Goal: Task Accomplishment & Management: Manage account settings

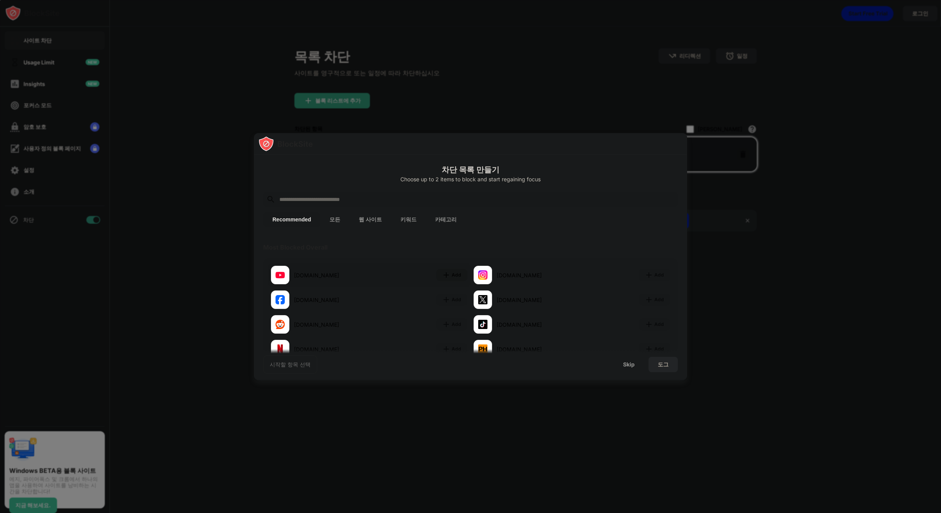
click at [452, 273] on div "Add" at bounding box center [457, 275] width 10 height 8
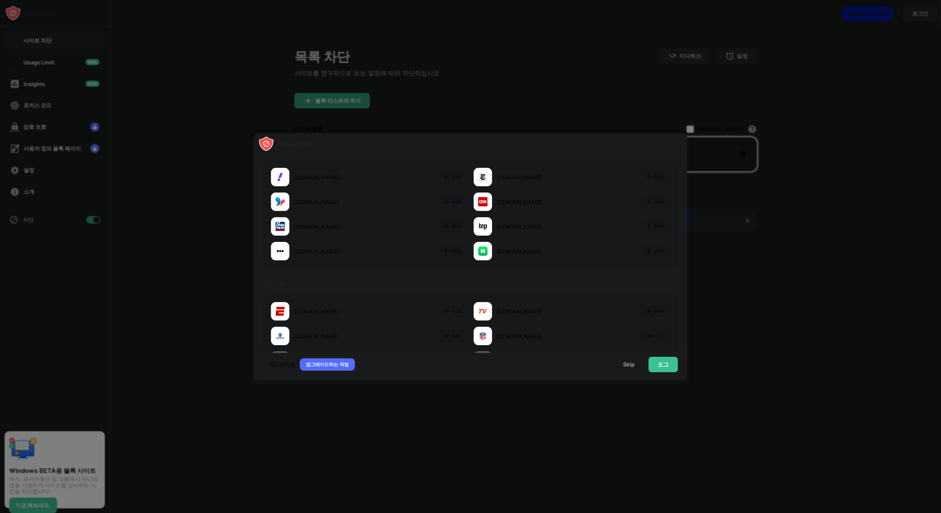
scroll to position [501, 0]
click at [667, 362] on div "도그" at bounding box center [663, 364] width 11 height 6
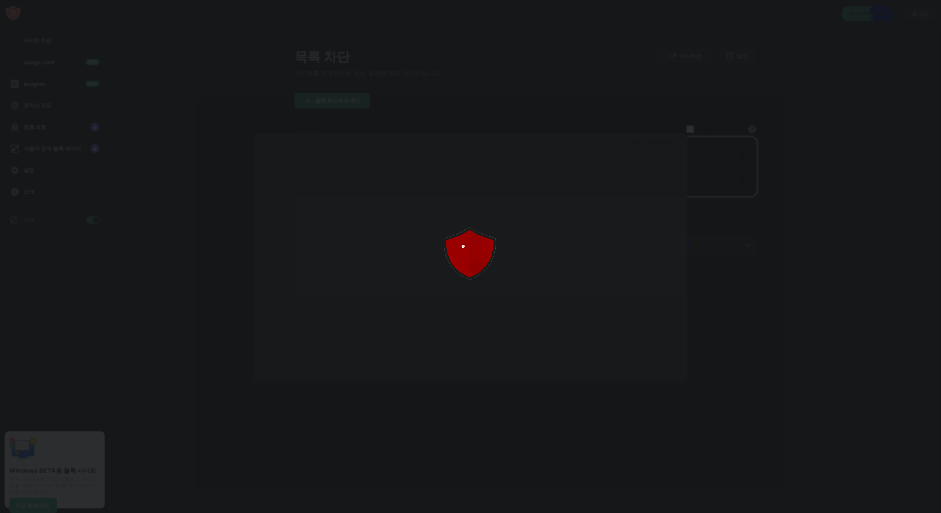
scroll to position [0, 0]
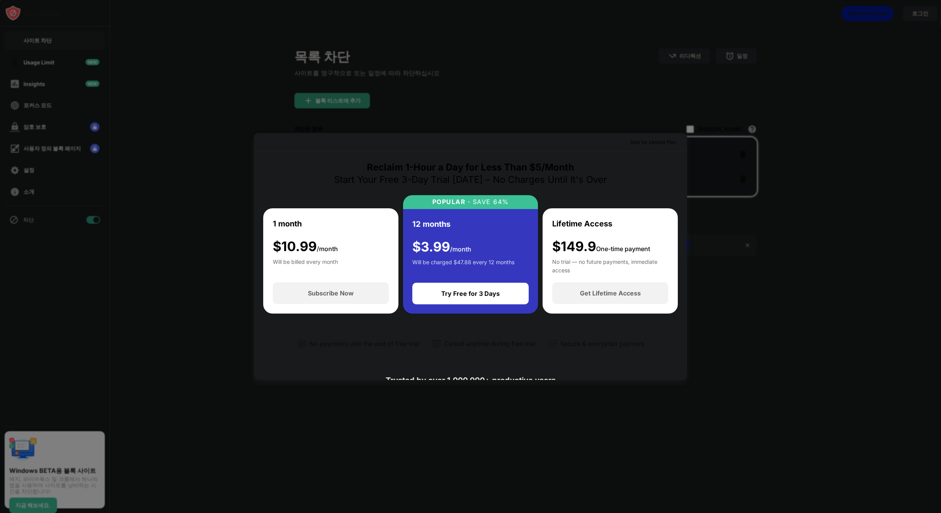
click at [754, 328] on div at bounding box center [470, 256] width 941 height 513
click at [545, 50] on div at bounding box center [470, 256] width 941 height 513
click at [283, 439] on div at bounding box center [470, 256] width 941 height 513
click at [395, 443] on div at bounding box center [470, 256] width 941 height 513
click at [414, 393] on div at bounding box center [470, 256] width 941 height 513
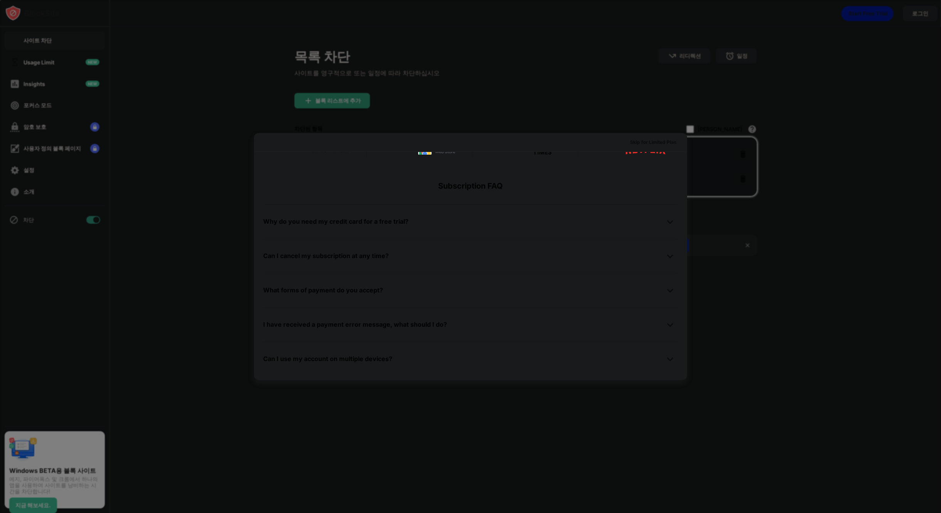
scroll to position [376, 0]
click at [786, 72] on div at bounding box center [470, 256] width 941 height 513
click at [917, 12] on div at bounding box center [470, 256] width 941 height 513
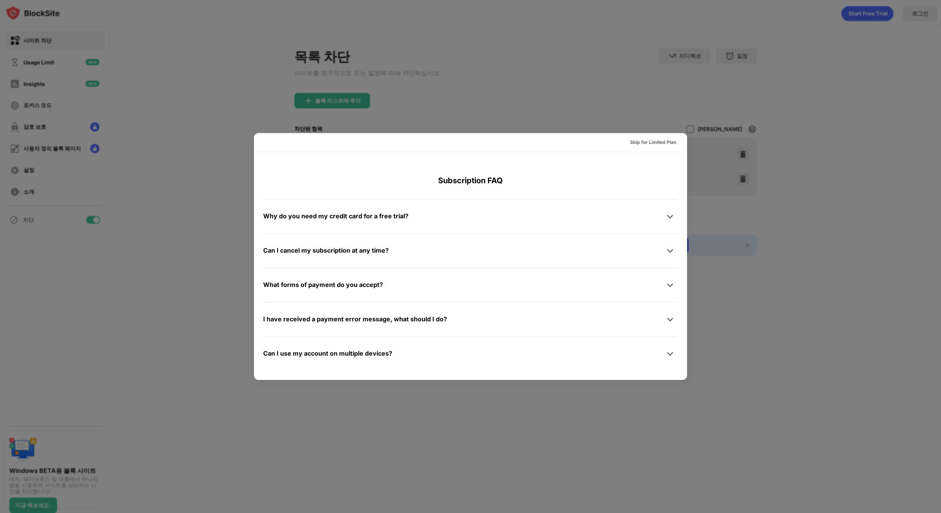
click at [514, 54] on div at bounding box center [470, 256] width 941 height 513
click at [649, 143] on div "Skip for Limited Plan" at bounding box center [660, 143] width 45 height 6
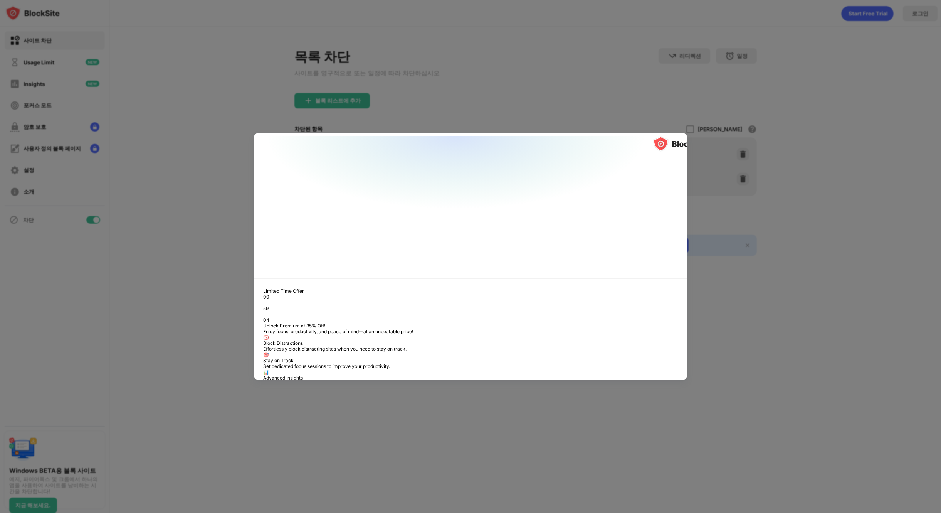
click at [708, 203] on div "Skip" at bounding box center [713, 206] width 10 height 6
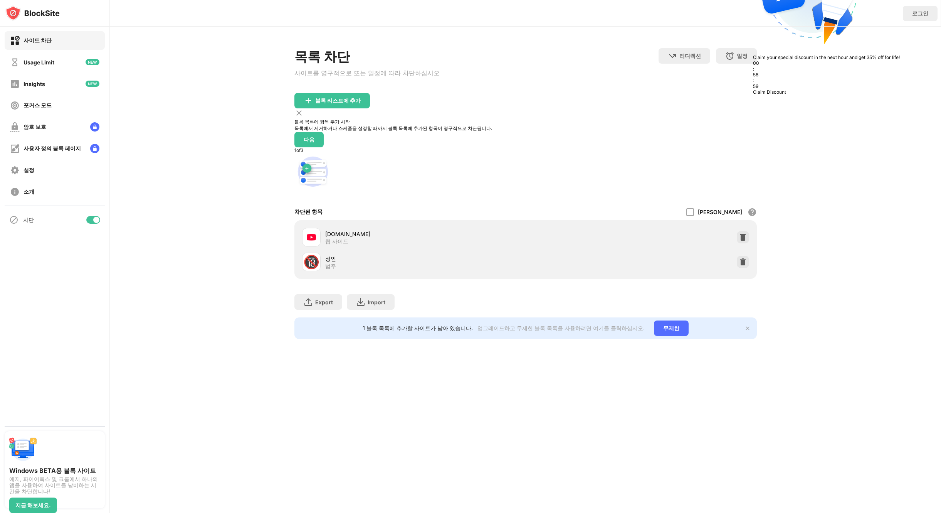
click at [418, 48] on div at bounding box center [525, 48] width 463 height 0
click at [349, 103] on div "블록 리스트에 추가" at bounding box center [393, 106] width 198 height 7
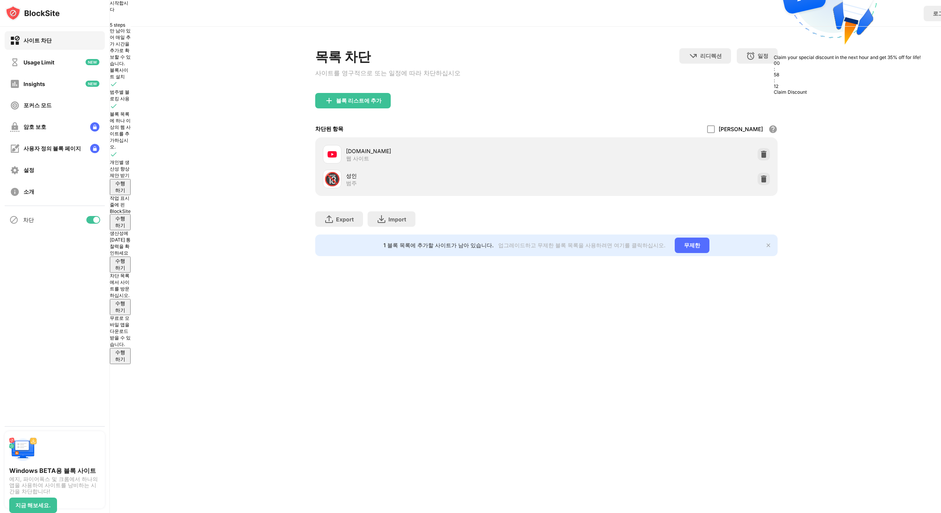
click at [774, 10] on div "Claim your special discount in the next hour and get 35% off for life! 00 : 58 …" at bounding box center [847, 13] width 147 height 163
click at [770, 156] on img at bounding box center [770, 156] width 0 height 0
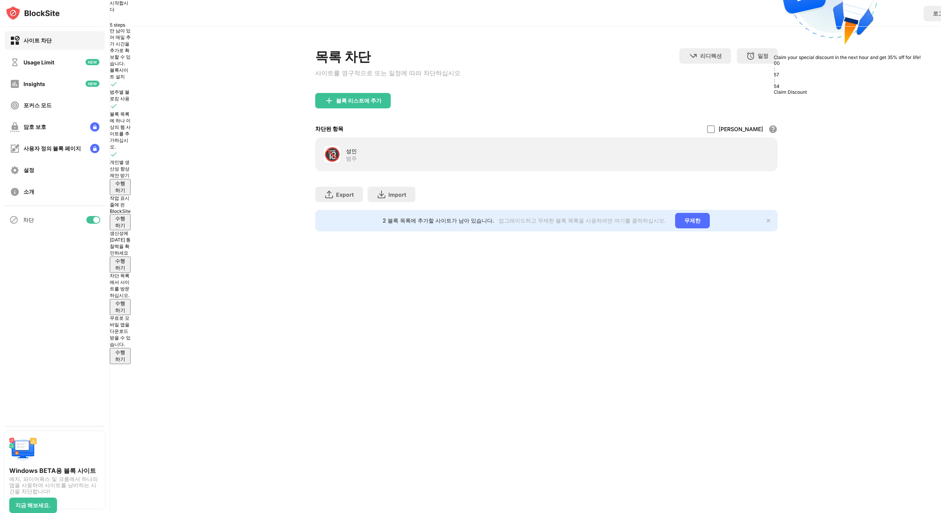
click at [770, 151] on div at bounding box center [770, 154] width 0 height 6
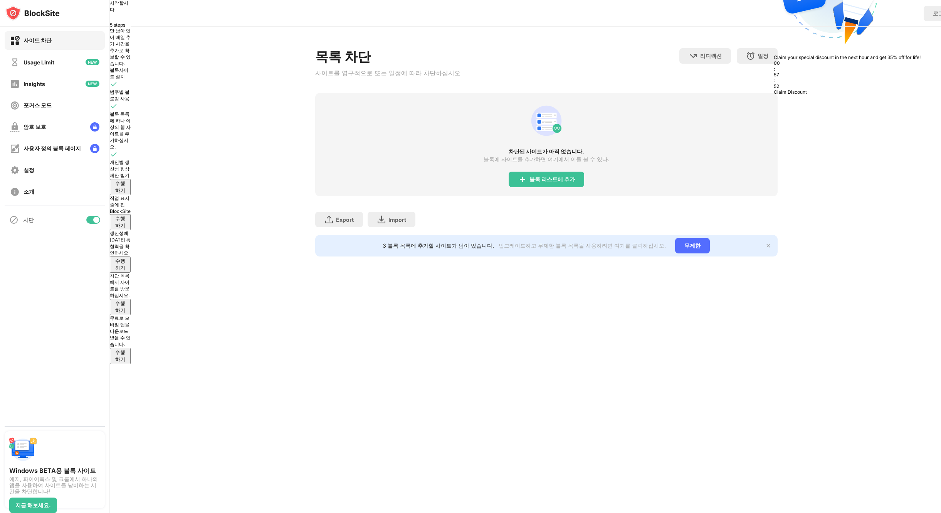
drag, startPoint x: 804, startPoint y: 139, endPoint x: 808, endPoint y: 130, distance: 10.2
click at [808, 130] on div "목록 차단 사이트를 영구적으로 또는 일정에 따라 차단하십시오 리디렉션 웹 사이트 리디렉션을 설정하려면 클릭하십시오 일정 블록 목록이 활성화될 …" at bounding box center [546, 152] width 831 height 251
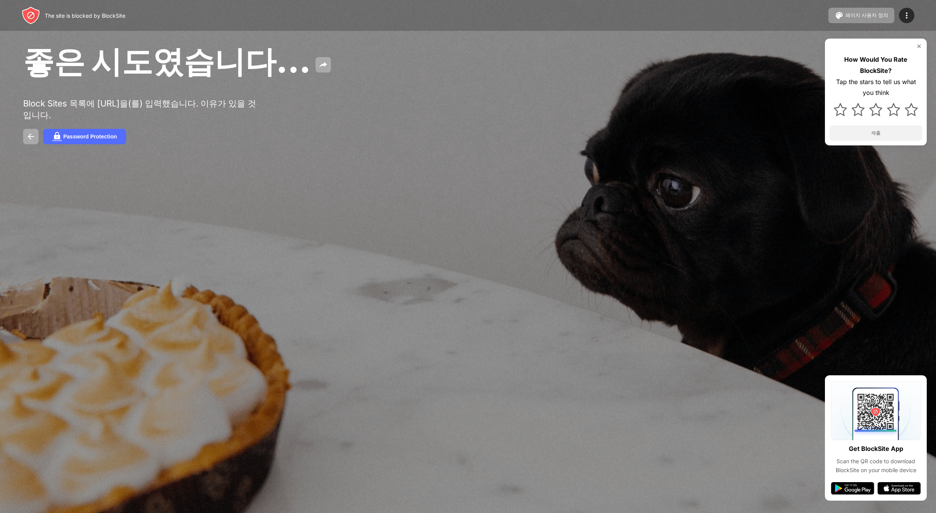
drag, startPoint x: 34, startPoint y: 61, endPoint x: 244, endPoint y: 114, distance: 216.5
click at [247, 116] on div "좋은 시도였습니다... Block Sites 목록에 youtube.com을(를) 입력했습니다. 이유가 있을 것입니다. Password Prot…" at bounding box center [468, 93] width 936 height 186
click at [243, 107] on div "Block Sites 목록에 youtube.com을(를) 입력했습니다. 이유가 있을 것입니다." at bounding box center [142, 109] width 238 height 23
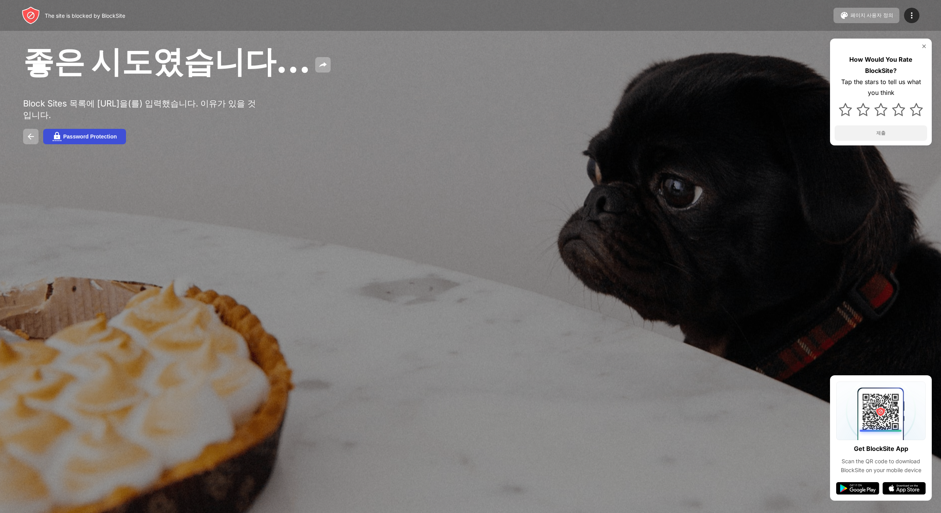
click at [87, 140] on div "Password Protection" at bounding box center [90, 136] width 54 height 6
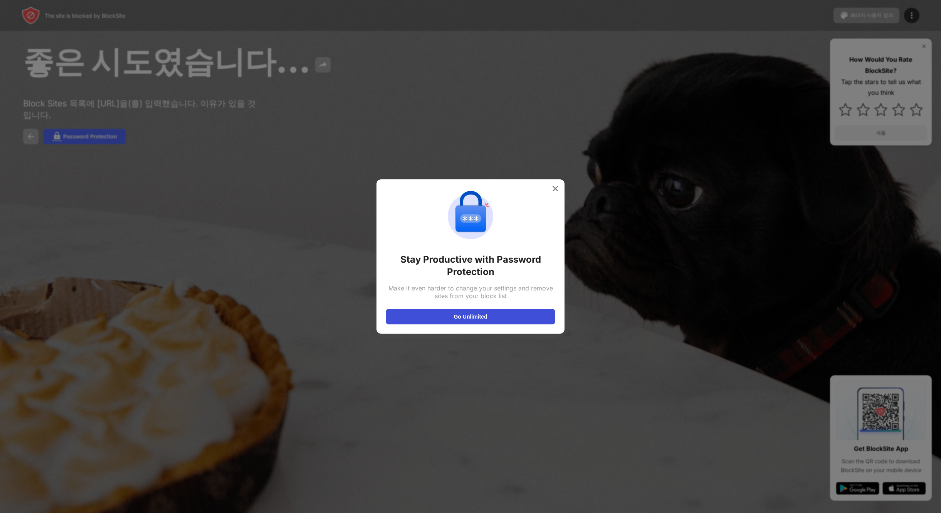
click at [459, 311] on button "Go Unlimited" at bounding box center [471, 316] width 170 height 15
